Goal: Find specific page/section: Find specific page/section

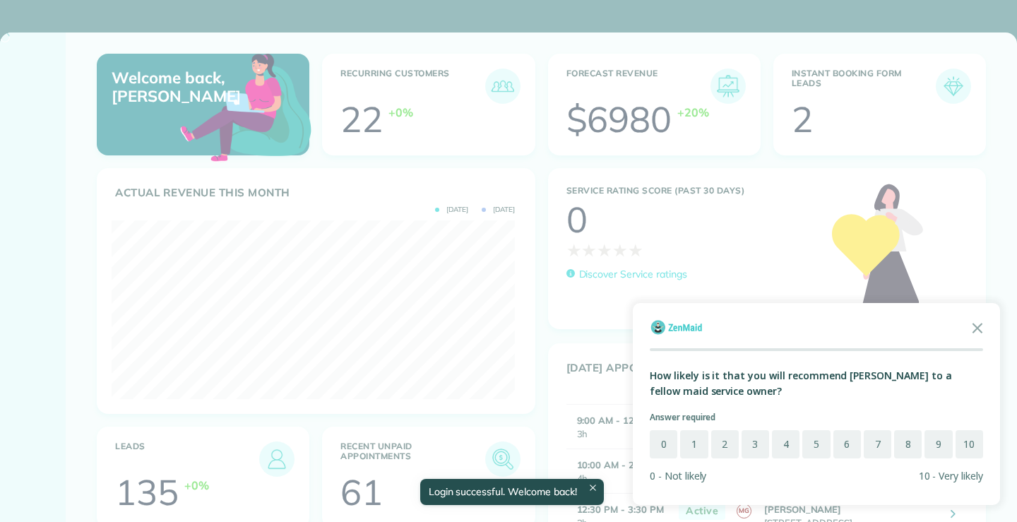
scroll to position [179, 403]
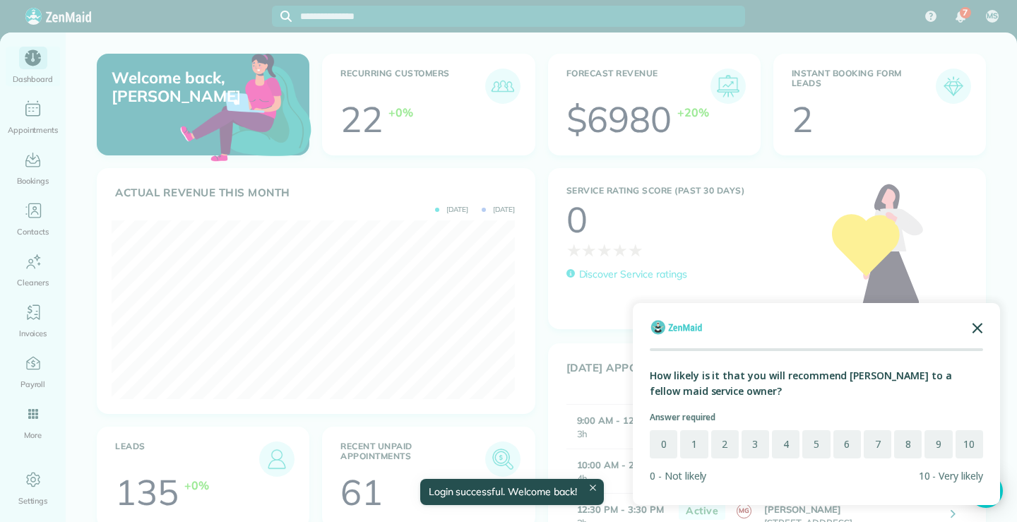
click at [977, 329] on polygon "Close the survey" at bounding box center [977, 328] width 11 height 11
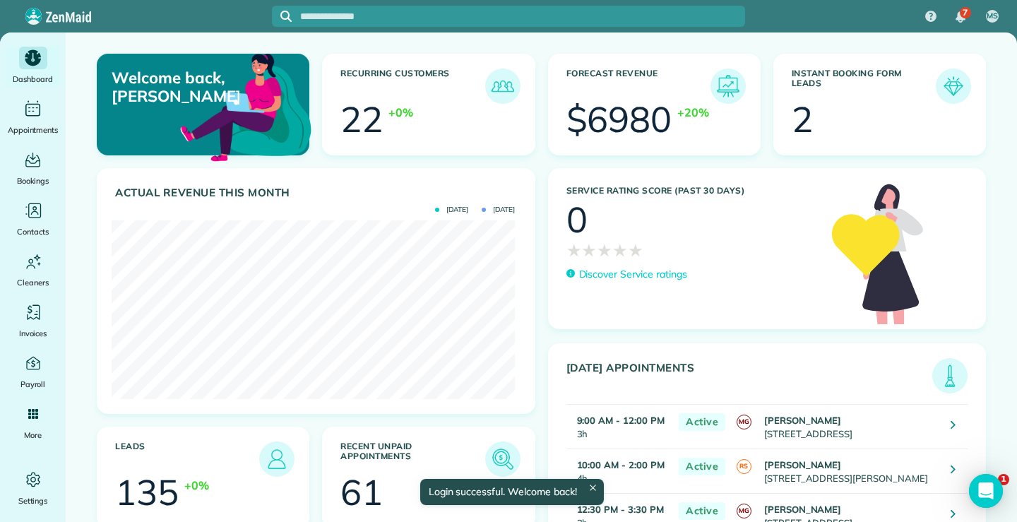
scroll to position [0, 0]
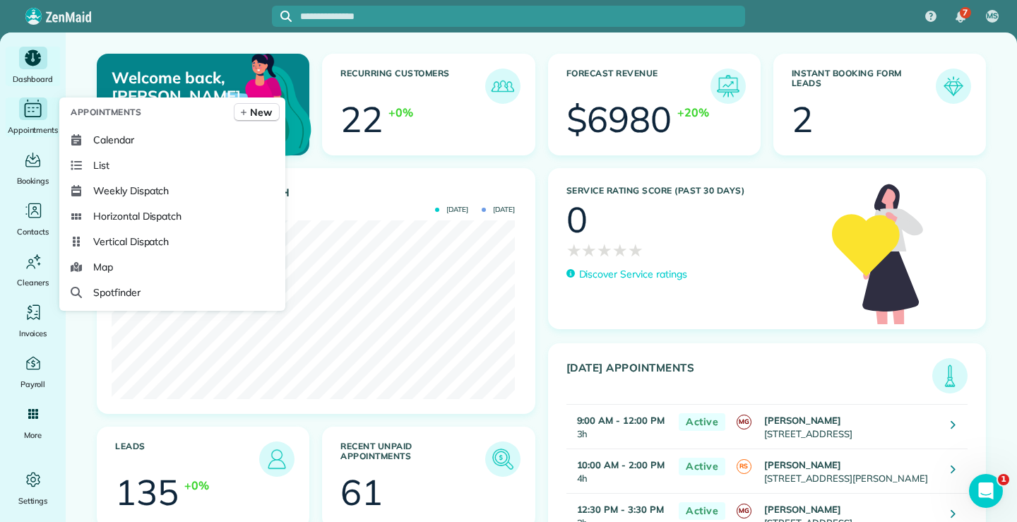
click at [30, 112] on icon "Main" at bounding box center [33, 108] width 22 height 21
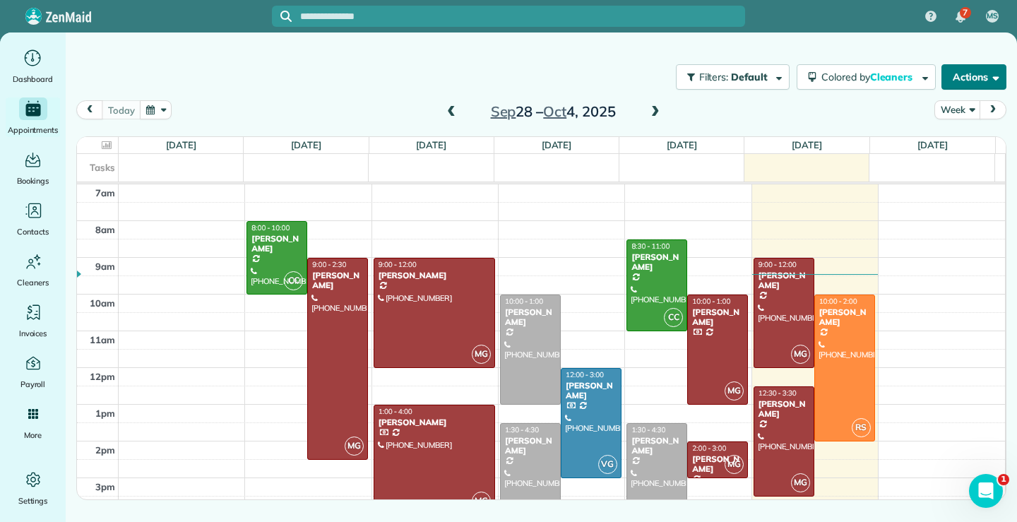
click at [991, 77] on span "button" at bounding box center [993, 76] width 11 height 11
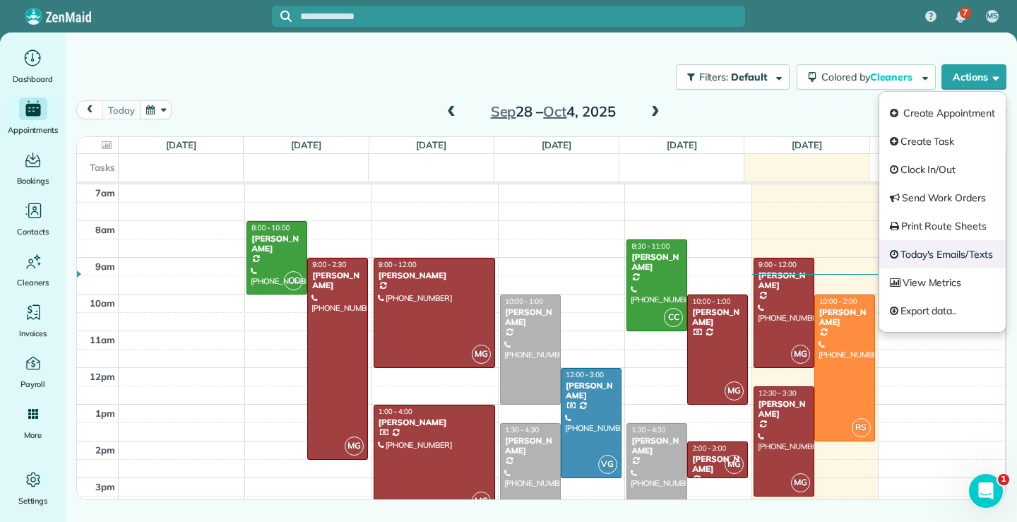
click at [934, 254] on link "Today's Emails/Texts" at bounding box center [942, 254] width 126 height 28
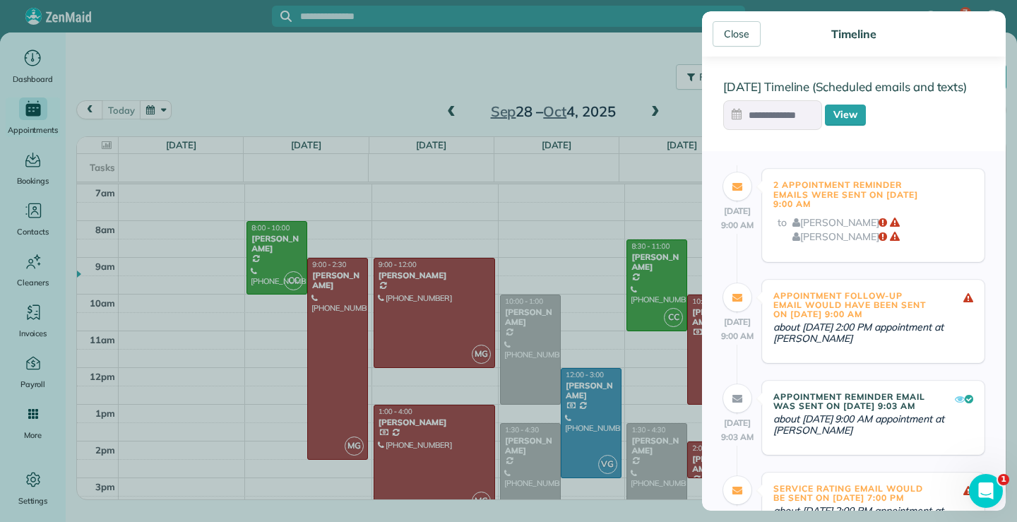
click at [783, 112] on input "text" at bounding box center [772, 115] width 99 height 30
